Goal: Task Accomplishment & Management: Use online tool/utility

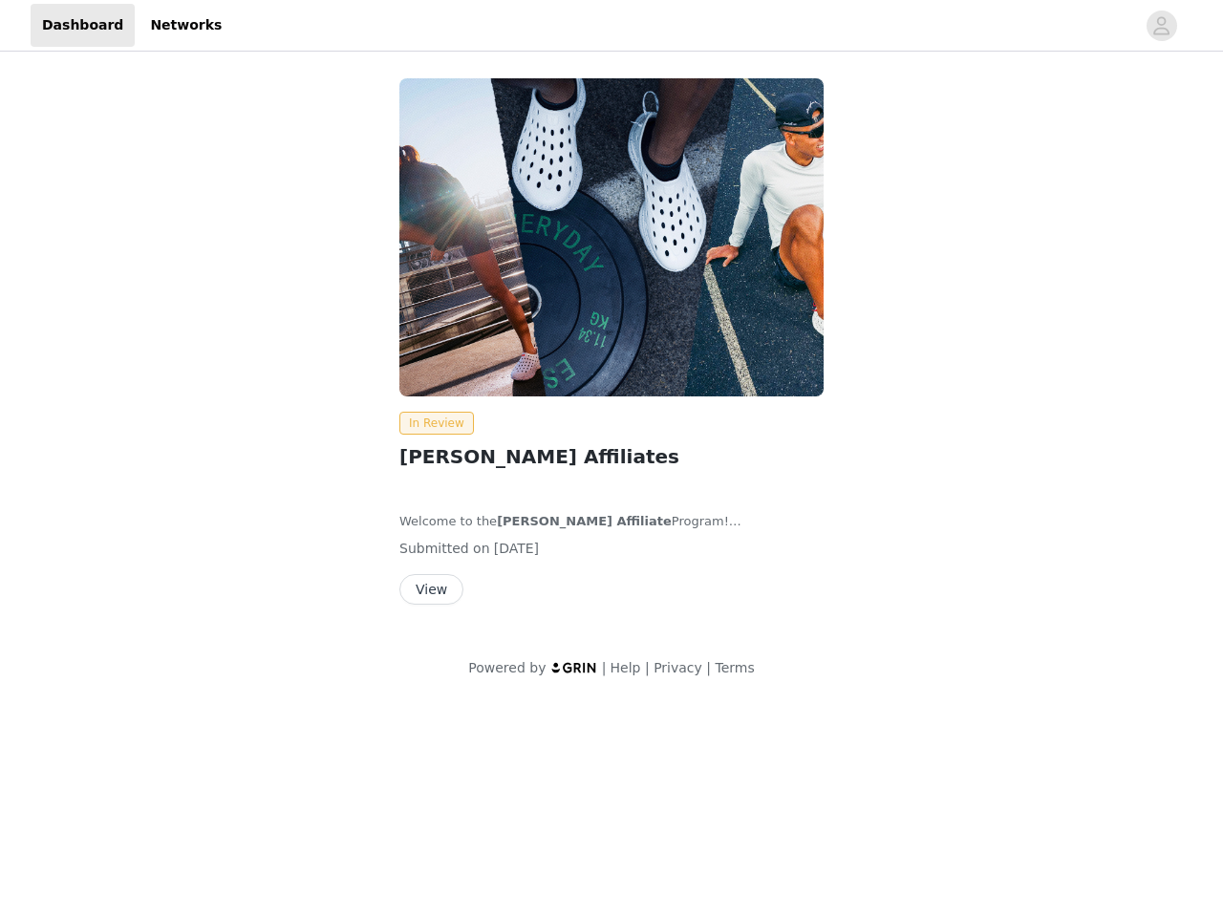
click at [612, 351] on img at bounding box center [611, 237] width 424 height 318
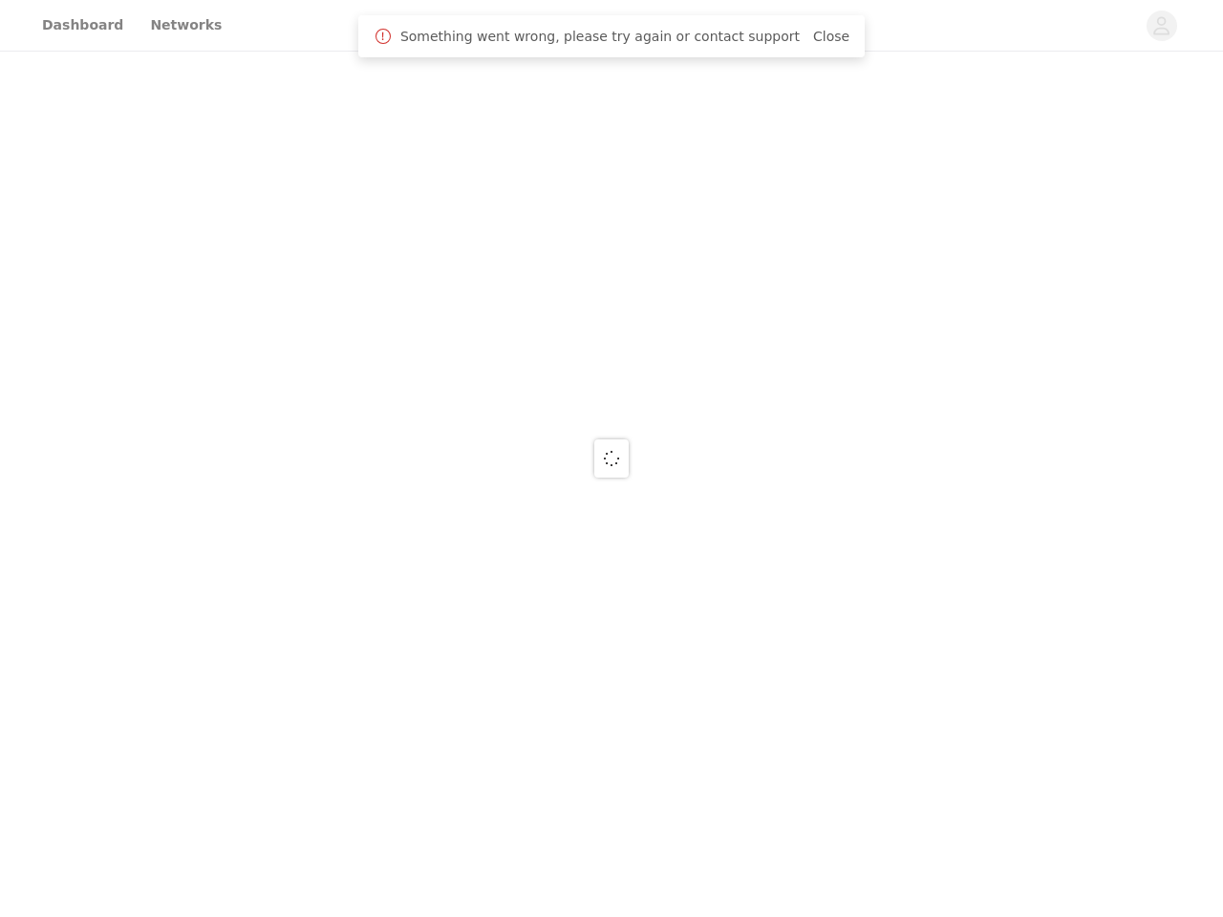
click at [1162, 26] on div at bounding box center [611, 458] width 1223 height 917
click at [612, 237] on div at bounding box center [611, 458] width 1223 height 917
click at [433, 423] on div at bounding box center [611, 458] width 1223 height 917
click at [430, 590] on div at bounding box center [611, 458] width 1223 height 917
